Goal: Task Accomplishment & Management: Manage account settings

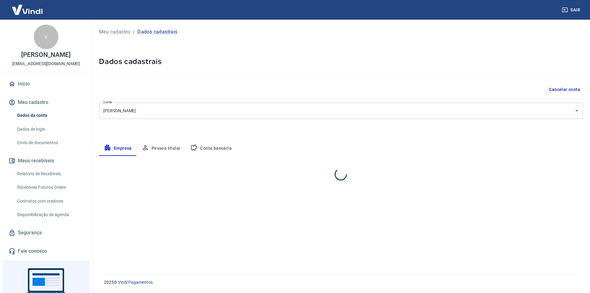
select select "PA"
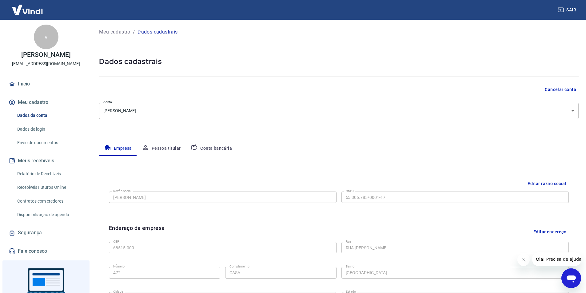
click at [209, 150] on button "Conta bancária" at bounding box center [210, 148] width 51 height 15
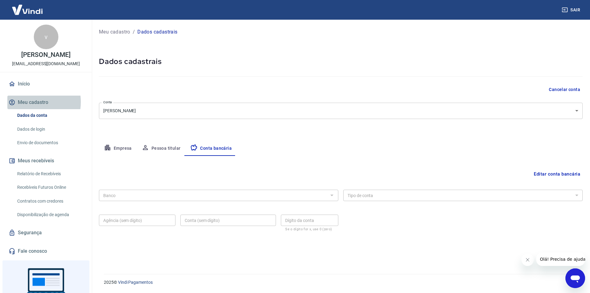
click at [28, 109] on button "Meu cadastro" at bounding box center [45, 103] width 77 height 14
click at [114, 148] on button "Empresa" at bounding box center [118, 148] width 38 height 15
select select "PA"
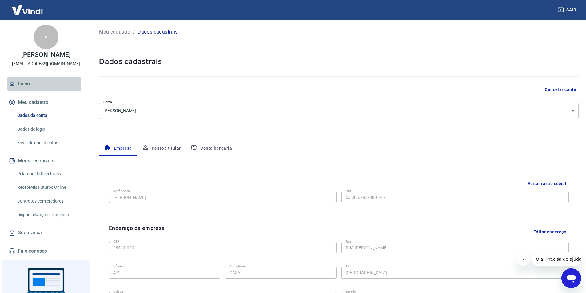
click at [23, 91] on link "Início" at bounding box center [45, 84] width 77 height 14
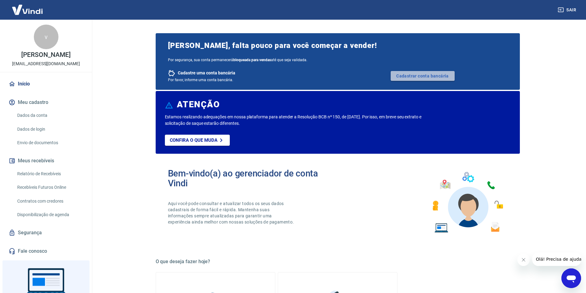
click at [416, 75] on link "Cadastrar conta bancária" at bounding box center [422, 76] width 64 height 10
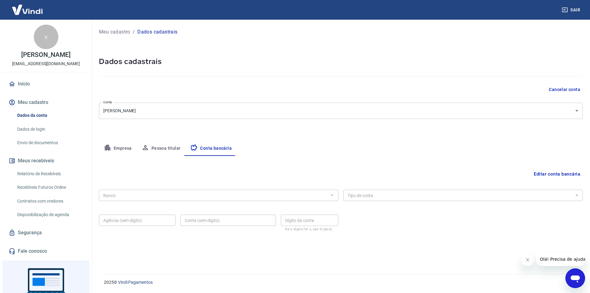
click at [108, 30] on p "Meu cadastro" at bounding box center [114, 31] width 31 height 7
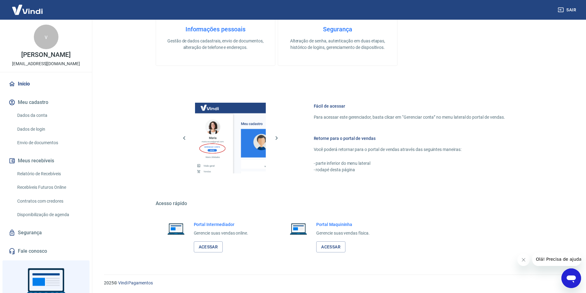
scroll to position [308, 0]
click at [562, 10] on icon "button" at bounding box center [560, 10] width 6 height 6
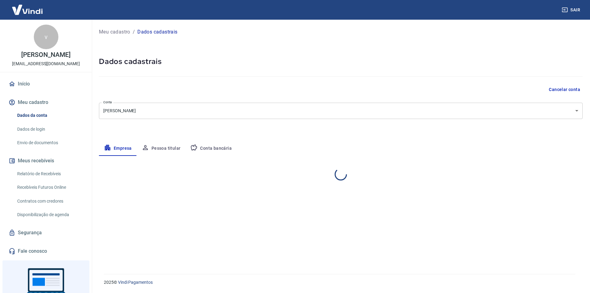
select select "PA"
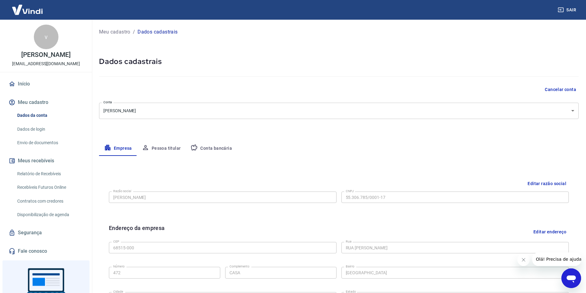
click at [559, 60] on h5 "Dados cadastrais" at bounding box center [338, 62] width 479 height 10
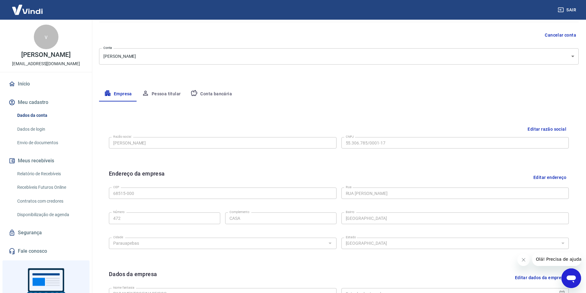
scroll to position [150, 0]
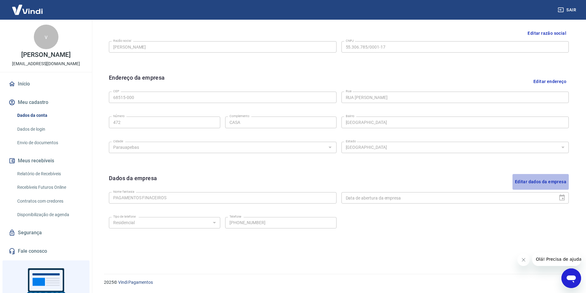
click at [536, 184] on button "Editar dados da empresa" at bounding box center [540, 182] width 56 height 16
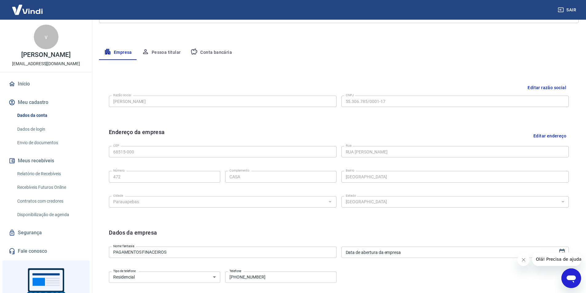
scroll to position [120, 0]
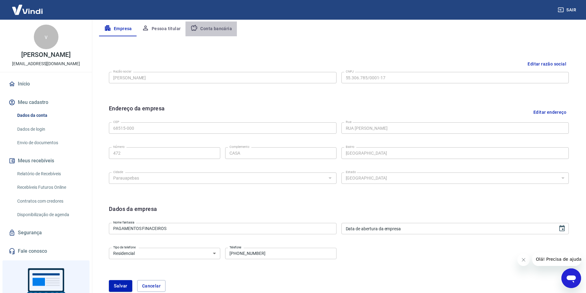
click at [211, 30] on button "Conta bancária" at bounding box center [210, 29] width 51 height 15
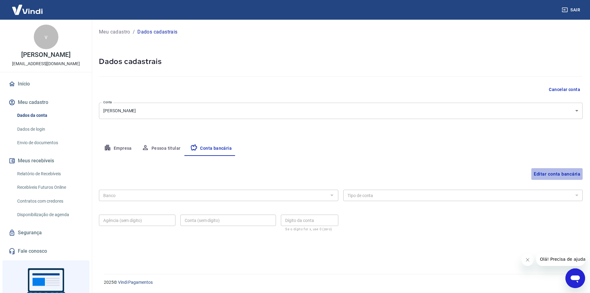
click at [575, 175] on button "Editar conta bancária" at bounding box center [557, 174] width 51 height 12
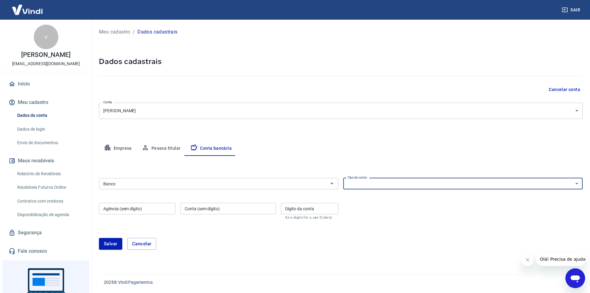
click at [425, 185] on select "Conta Corrente Conta Poupança" at bounding box center [462, 183] width 239 height 11
select select "1"
click at [343, 178] on select "Conta Corrente Conta Poupança" at bounding box center [462, 183] width 239 height 11
click at [265, 185] on input "Banco" at bounding box center [214, 184] width 226 height 8
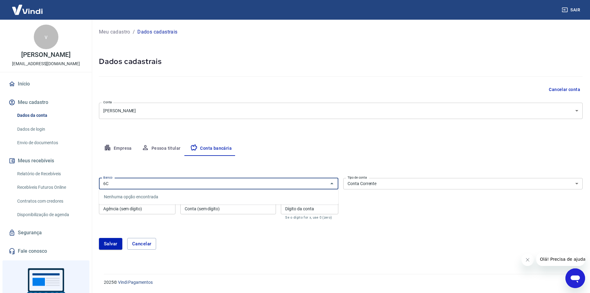
type input "6"
click at [202, 193] on li "336 - BANCO C6 BANK" at bounding box center [218, 197] width 239 height 10
type input "336 - BANCO C6 BANK"
click at [116, 206] on div "Agência (sem dígito) Agência (sem dígito)" at bounding box center [137, 211] width 77 height 17
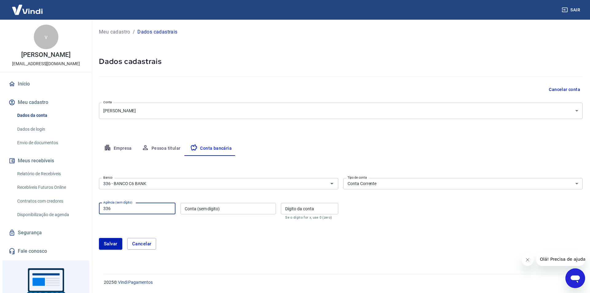
type input "336"
click at [210, 212] on input "Conta (sem dígito)" at bounding box center [228, 208] width 96 height 11
type input "29406969"
click at [290, 212] on input "Dígito da conta" at bounding box center [309, 208] width 57 height 11
type input "0"
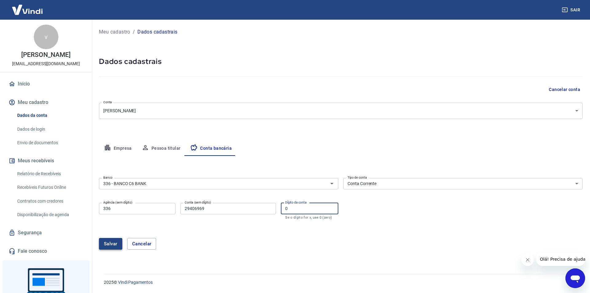
click at [104, 245] on button "Salvar" at bounding box center [110, 244] width 23 height 12
click at [121, 211] on input "336" at bounding box center [137, 208] width 77 height 11
type input "3"
type input "0001"
click at [111, 244] on button "Salvar" at bounding box center [110, 244] width 23 height 12
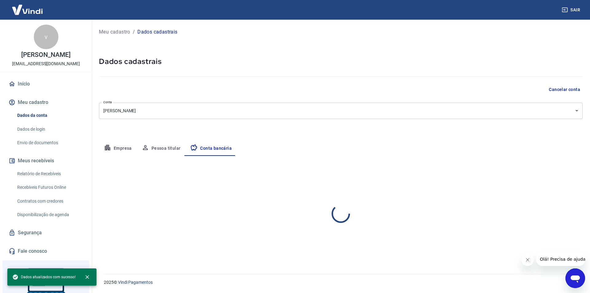
select select "1"
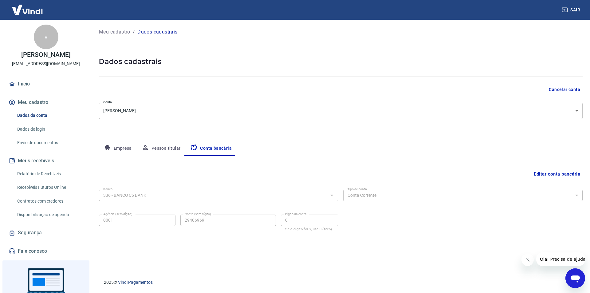
click at [164, 146] on button "Pessoa titular" at bounding box center [161, 148] width 49 height 15
click at [116, 146] on button "Empresa" at bounding box center [118, 148] width 38 height 15
select select "PA"
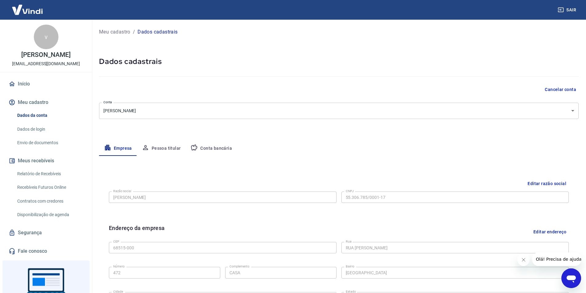
click at [21, 91] on link "Início" at bounding box center [45, 84] width 77 height 14
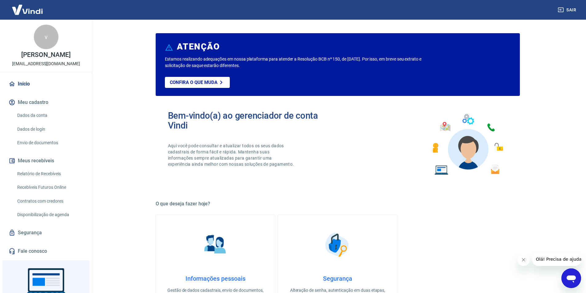
scroll to position [46, 0]
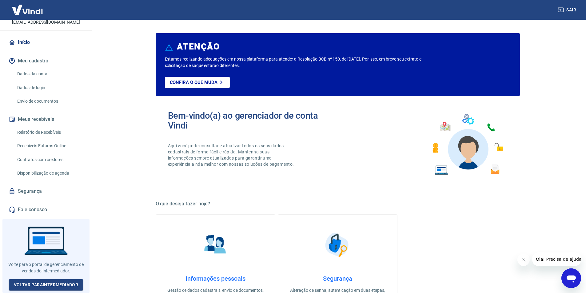
click at [41, 133] on link "Relatório de Recebíveis" at bounding box center [50, 132] width 70 height 13
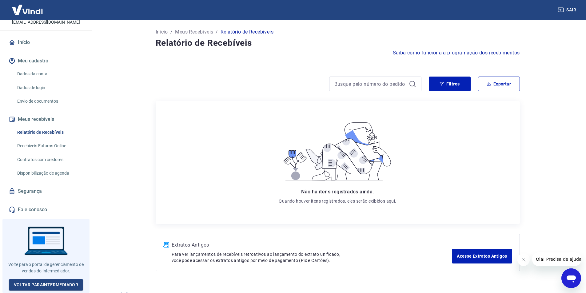
click at [189, 33] on p "Meus Recebíveis" at bounding box center [194, 31] width 38 height 7
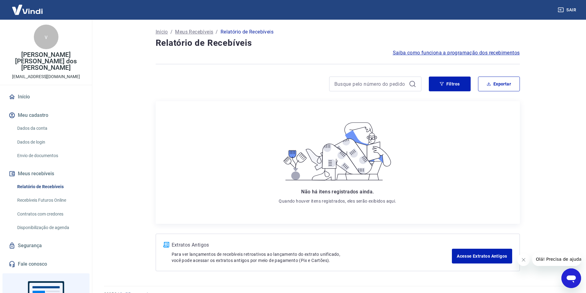
click at [158, 32] on p "Início" at bounding box center [162, 31] width 12 height 7
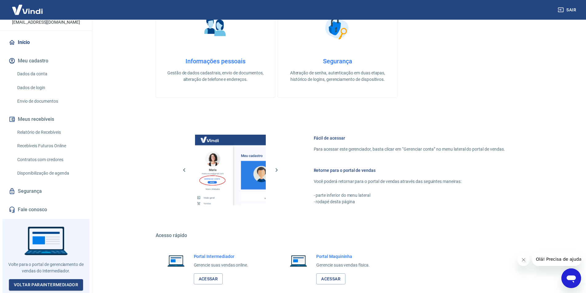
scroll to position [250, 0]
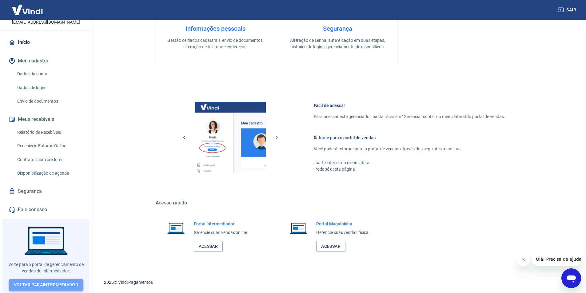
click at [46, 283] on link "Voltar para Intermediador" at bounding box center [46, 284] width 74 height 11
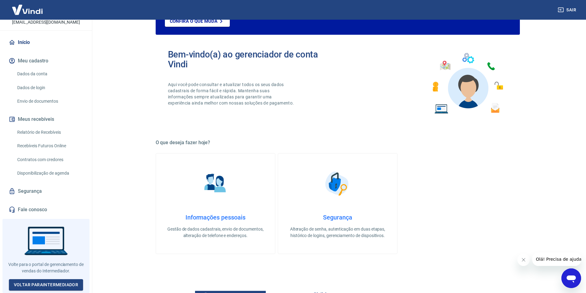
scroll to position [0, 0]
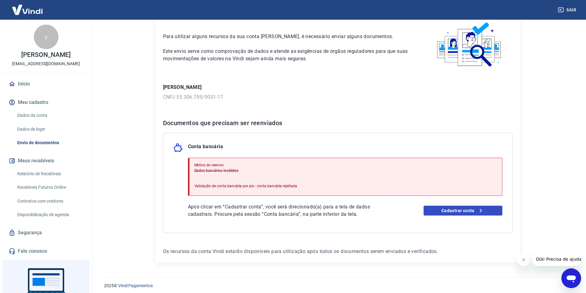
scroll to position [34, 0]
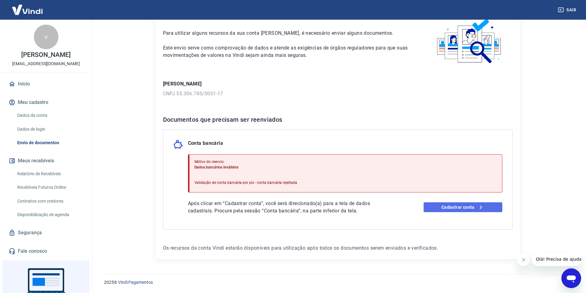
click at [471, 208] on link "Cadastrar conta" at bounding box center [462, 207] width 79 height 10
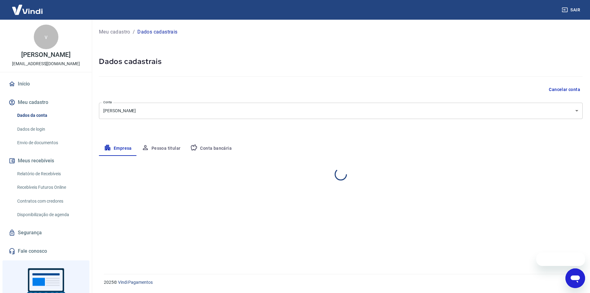
select select "PA"
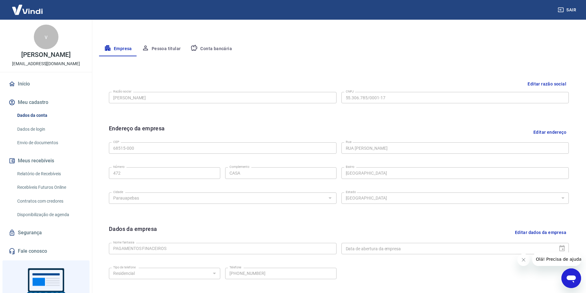
scroll to position [123, 0]
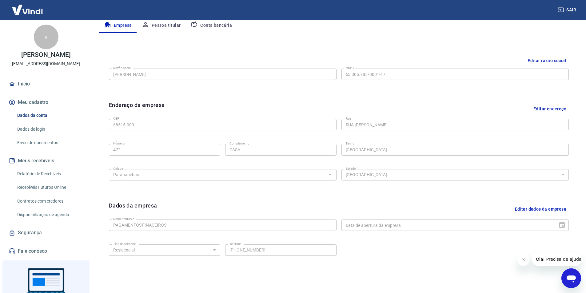
click at [224, 24] on button "Conta bancária" at bounding box center [210, 25] width 51 height 15
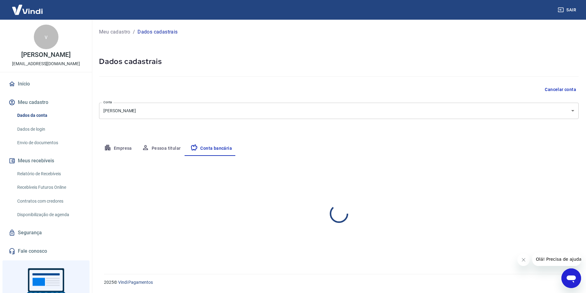
scroll to position [0, 0]
select select "1"
click at [330, 195] on div at bounding box center [332, 195] width 8 height 9
click at [549, 172] on button "Editar conta bancária" at bounding box center [557, 174] width 51 height 12
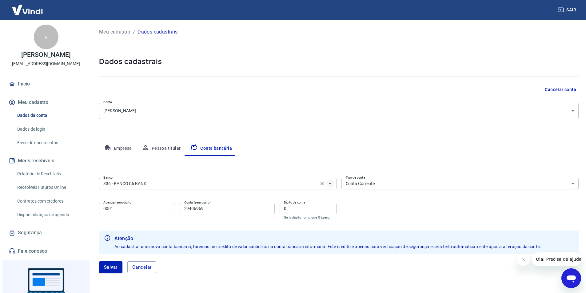
click at [331, 184] on icon "Abrir" at bounding box center [329, 183] width 7 height 7
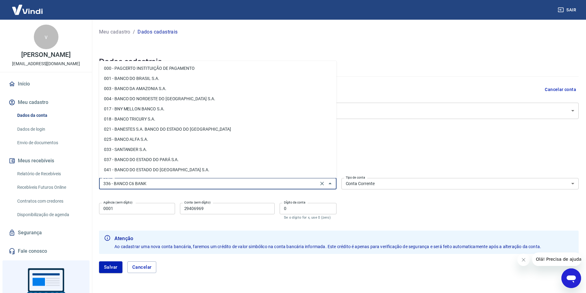
scroll to position [490, 0]
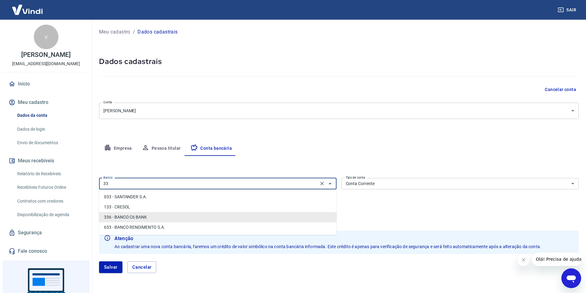
type input "3"
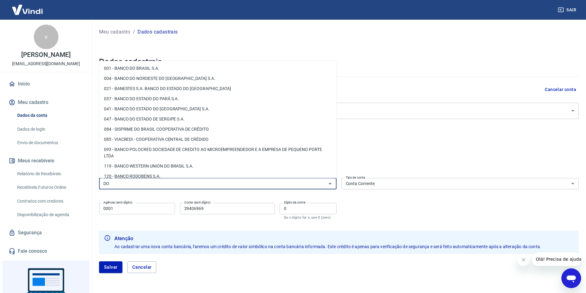
type input "D"
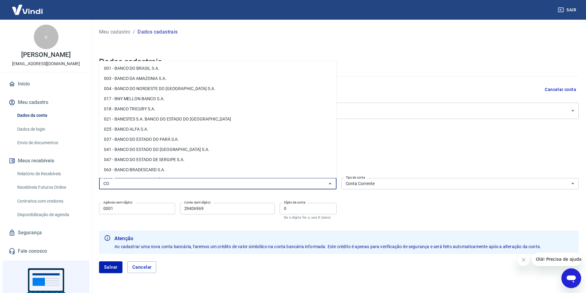
type input "C"
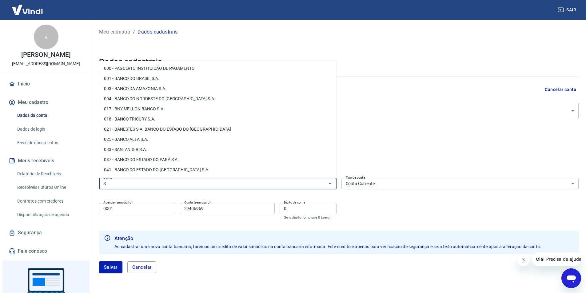
type input "S"
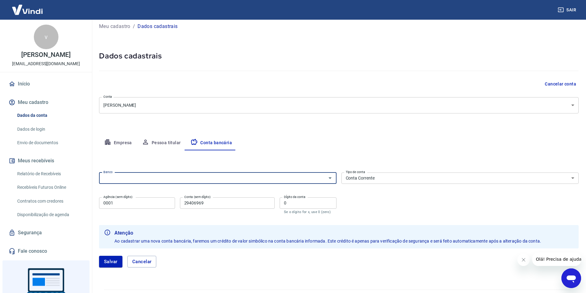
scroll to position [21, 0]
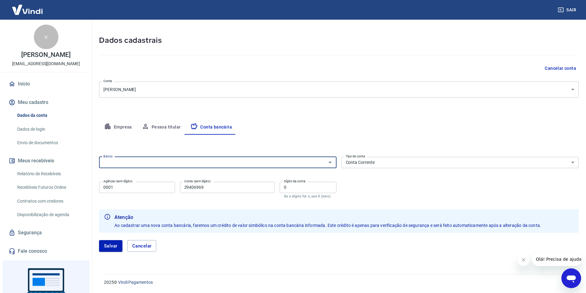
click at [523, 259] on icon "Fechar mensagem da empresa" at bounding box center [522, 259] width 5 height 5
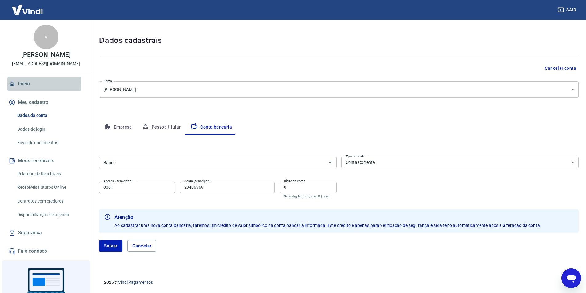
click at [24, 88] on link "Início" at bounding box center [45, 84] width 77 height 14
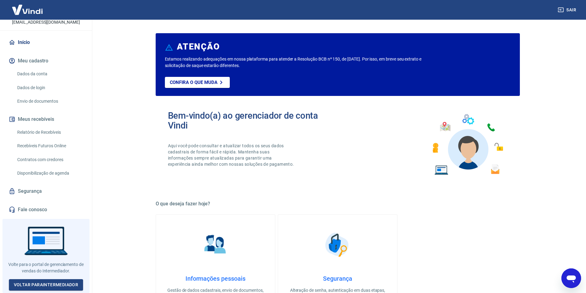
click at [25, 43] on link "Início" at bounding box center [45, 43] width 77 height 14
click at [22, 42] on link "Início" at bounding box center [45, 43] width 77 height 14
click at [31, 9] on img at bounding box center [27, 9] width 40 height 19
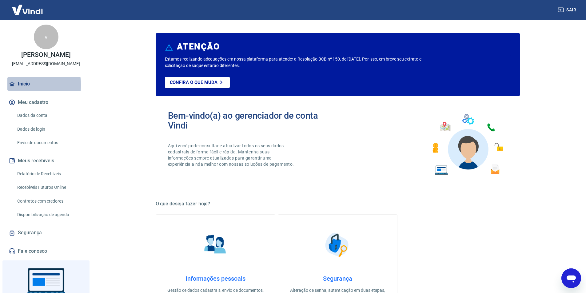
click at [11, 87] on icon at bounding box center [12, 84] width 7 height 7
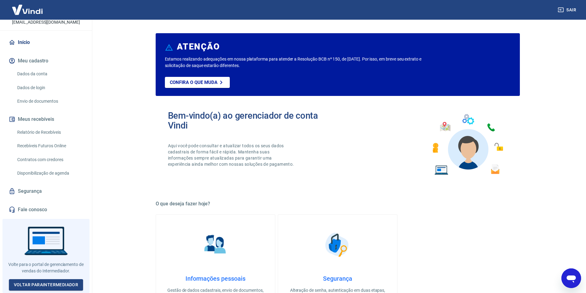
scroll to position [46, 0]
click at [19, 46] on link "Início" at bounding box center [45, 43] width 77 height 14
click at [35, 9] on img at bounding box center [27, 9] width 40 height 19
click at [55, 150] on link "Recebíveis Futuros Online" at bounding box center [50, 146] width 70 height 13
